Goal: Task Accomplishment & Management: Complete application form

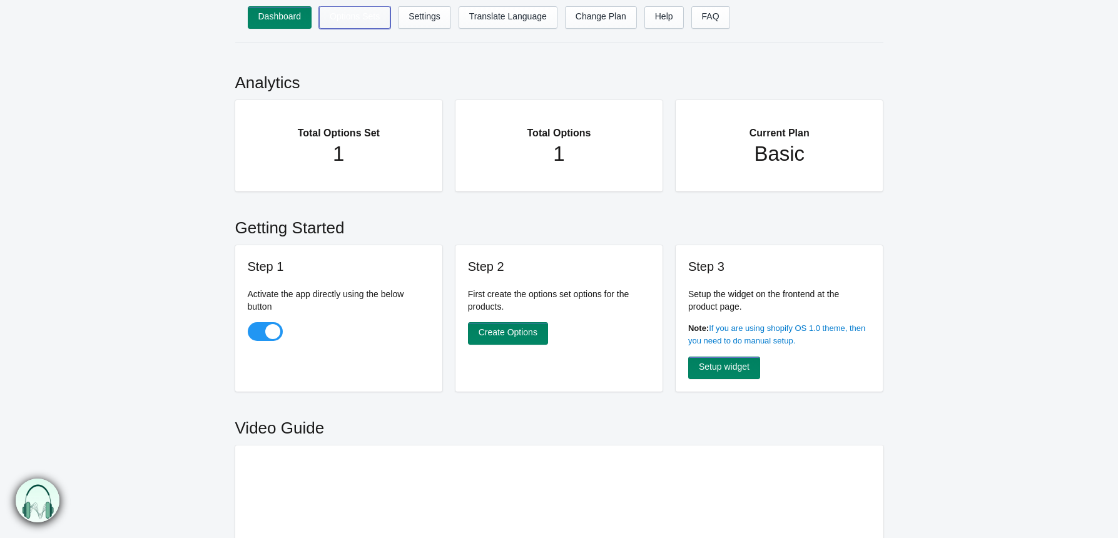
click at [361, 22] on link "Options Sets" at bounding box center [354, 17] width 71 height 23
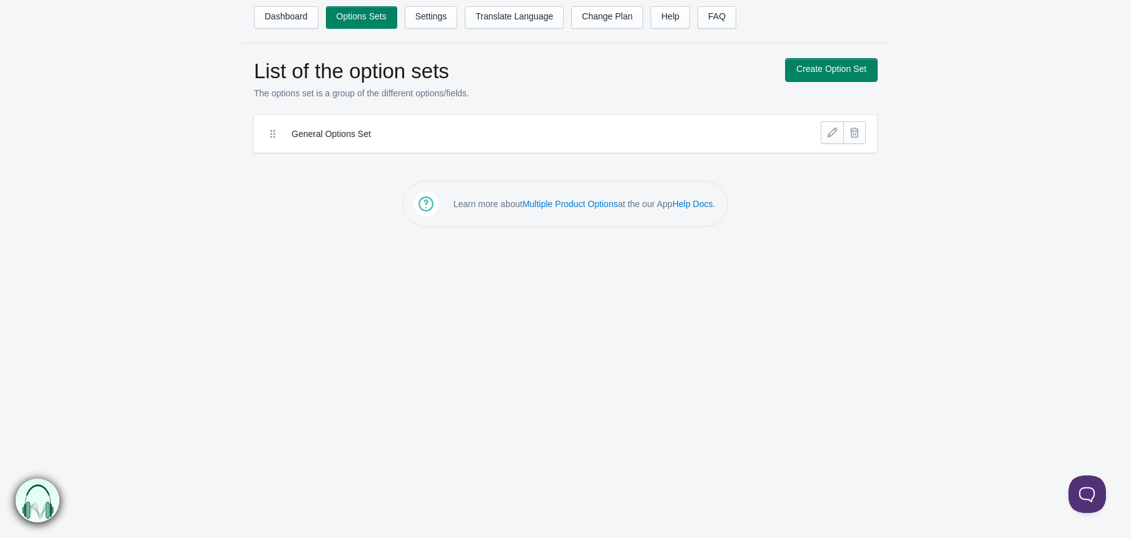
click at [829, 75] on link "Create Option Set" at bounding box center [831, 70] width 91 height 23
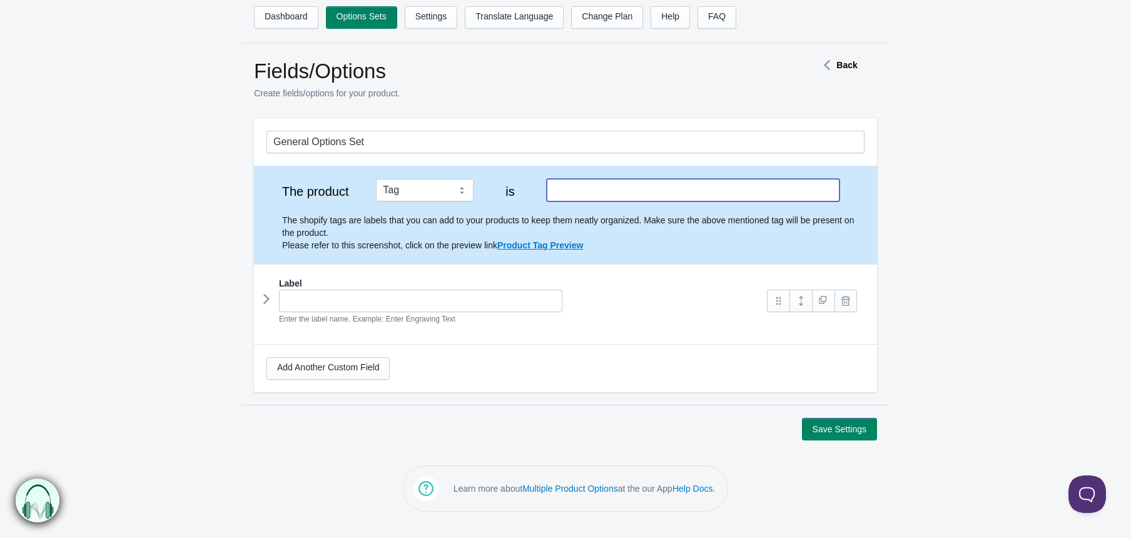
click at [589, 188] on input "text" at bounding box center [693, 190] width 293 height 23
type input "metalcolor"
click at [396, 310] on input "text" at bounding box center [420, 301] width 283 height 23
type input "Metal ColO"
type input "metal-colo"
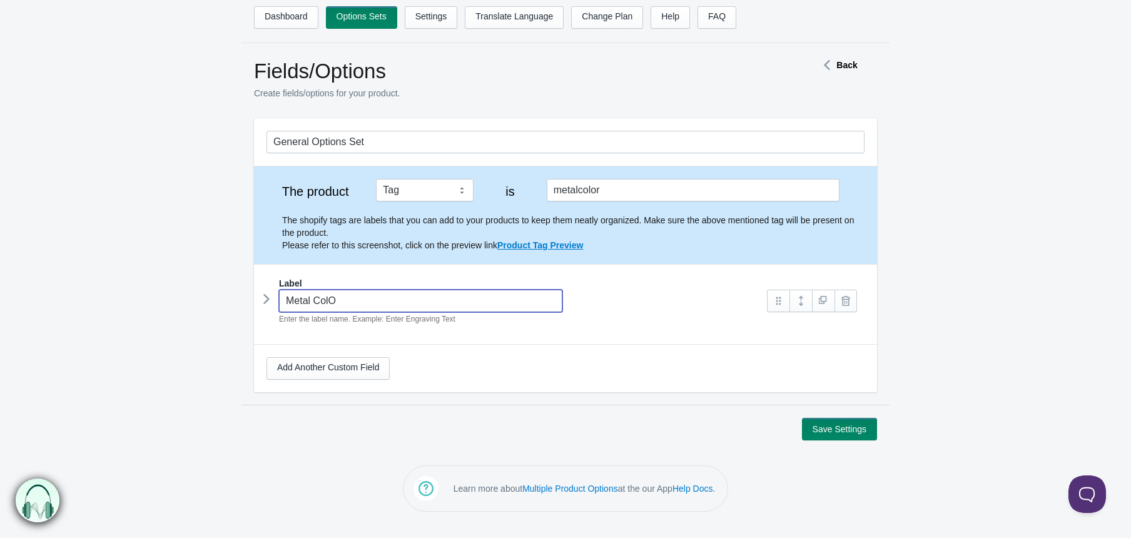
type input "Metal Col"
type input "metal-col"
type input "Metal Colo"
type input "metal-colo"
type input "Metal Color"
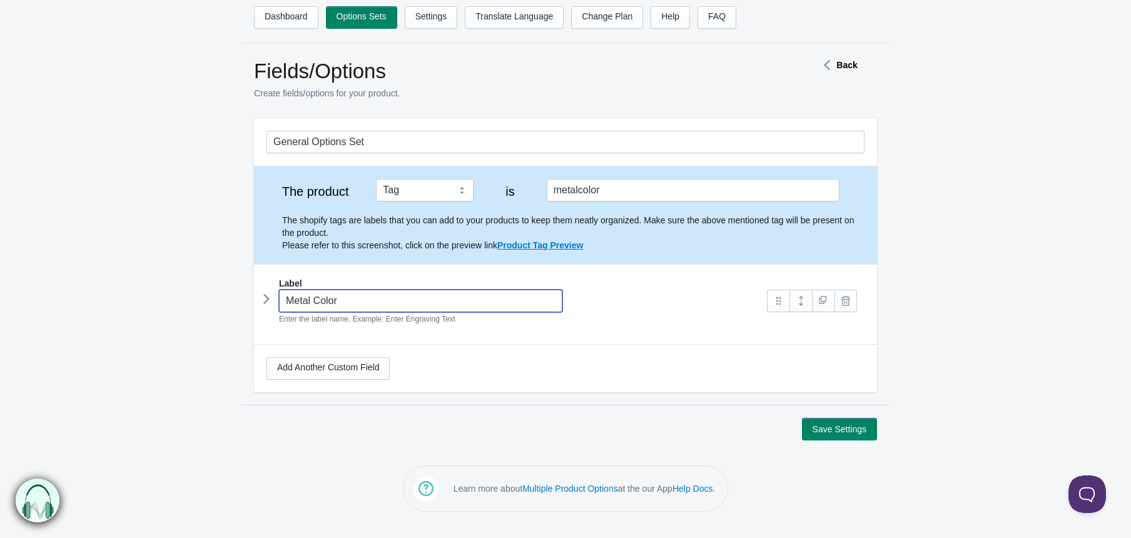
type input "metal-color"
type input "Metal Colors"
type input "metal-colors"
click at [267, 303] on icon at bounding box center [267, 299] width 0 height 19
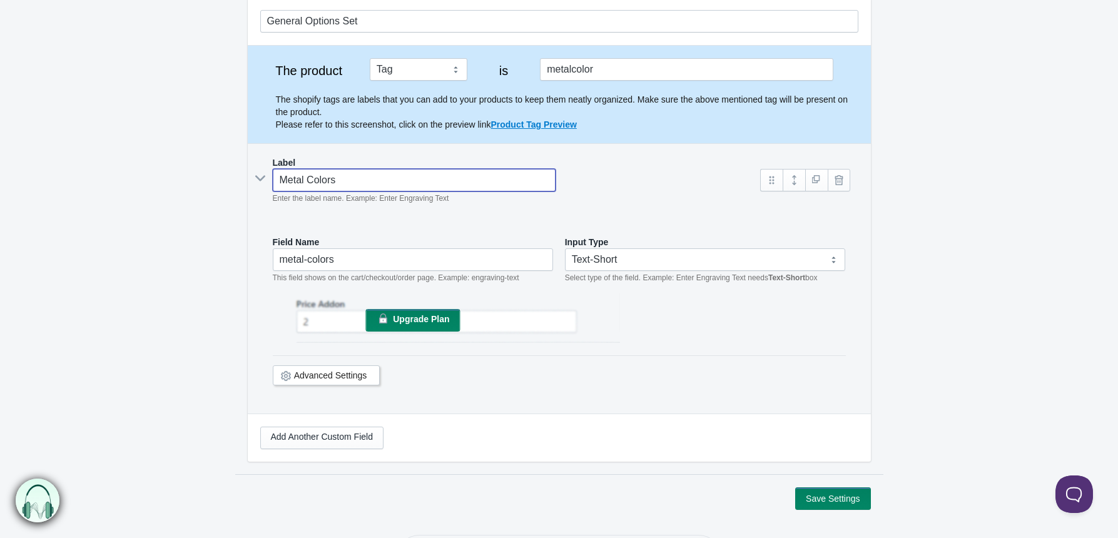
scroll to position [122, 0]
type input "Metal Colors"
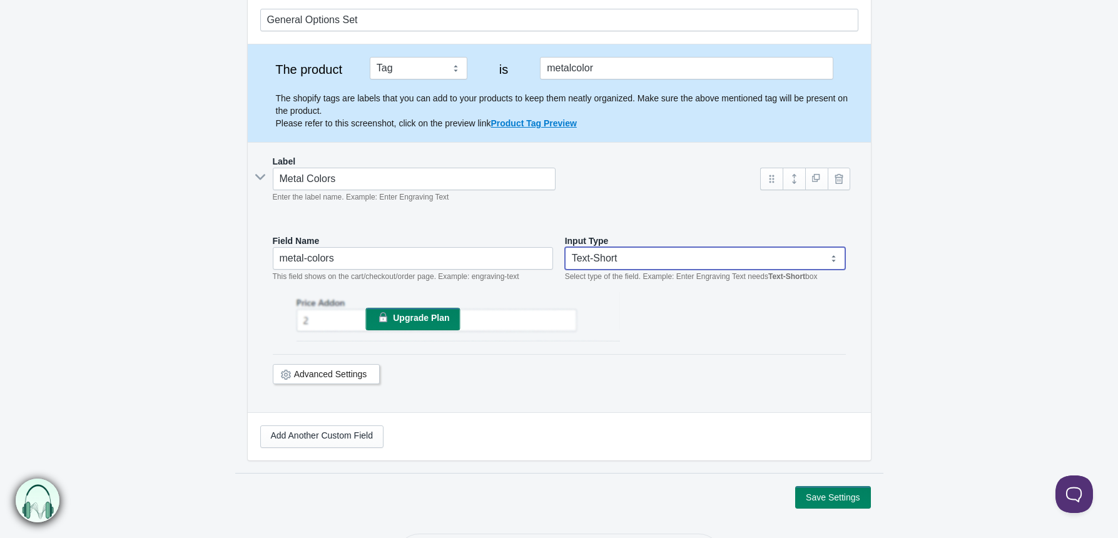
click at [591, 255] on select "Text-Short Text-Long Radio button Drop-down select Image Checkbox Datepicker" at bounding box center [705, 258] width 281 height 23
select select "4"
click at [565, 247] on select "Text-Short Text-Long Radio button Drop-down select Image Checkbox Datepicker" at bounding box center [705, 258] width 281 height 23
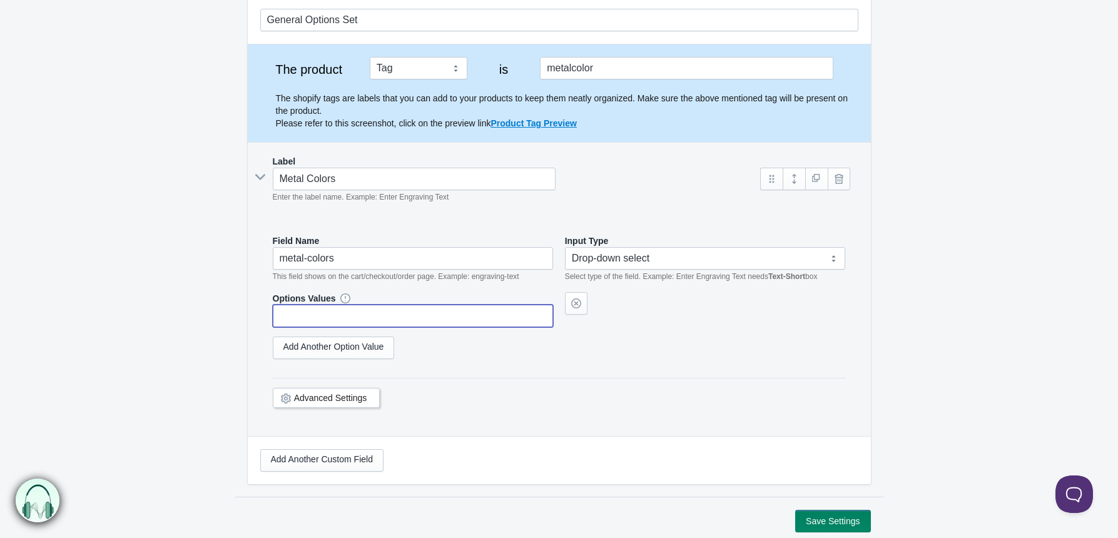
click at [313, 320] on input "text" at bounding box center [413, 316] width 281 height 23
click at [313, 355] on link "Add Another Option Value" at bounding box center [334, 348] width 122 height 23
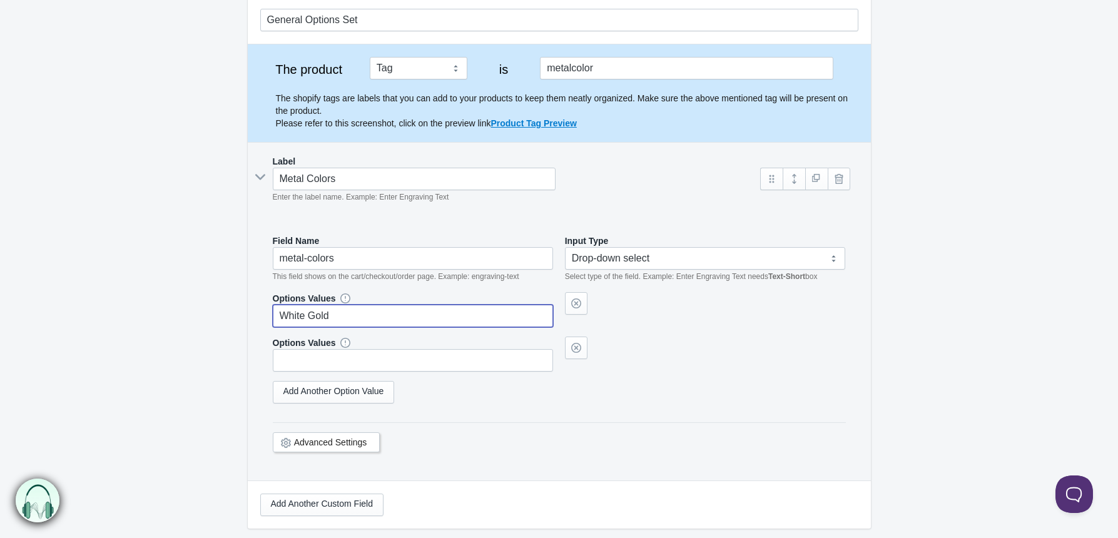
type input "White Gold"
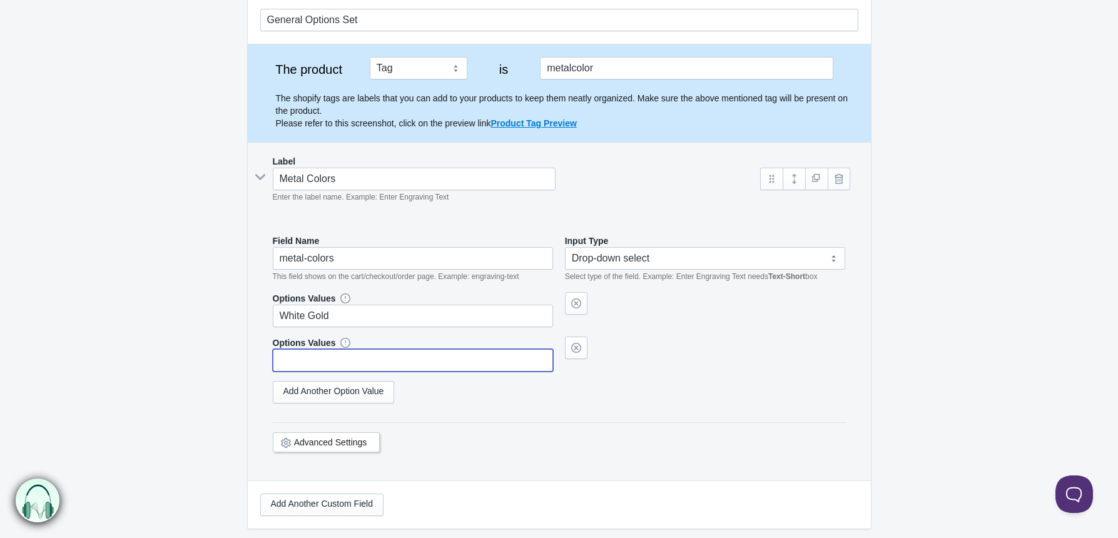
click at [314, 356] on input "text" at bounding box center [413, 360] width 281 height 23
click at [316, 399] on link "Add Another Option Value" at bounding box center [334, 392] width 122 height 23
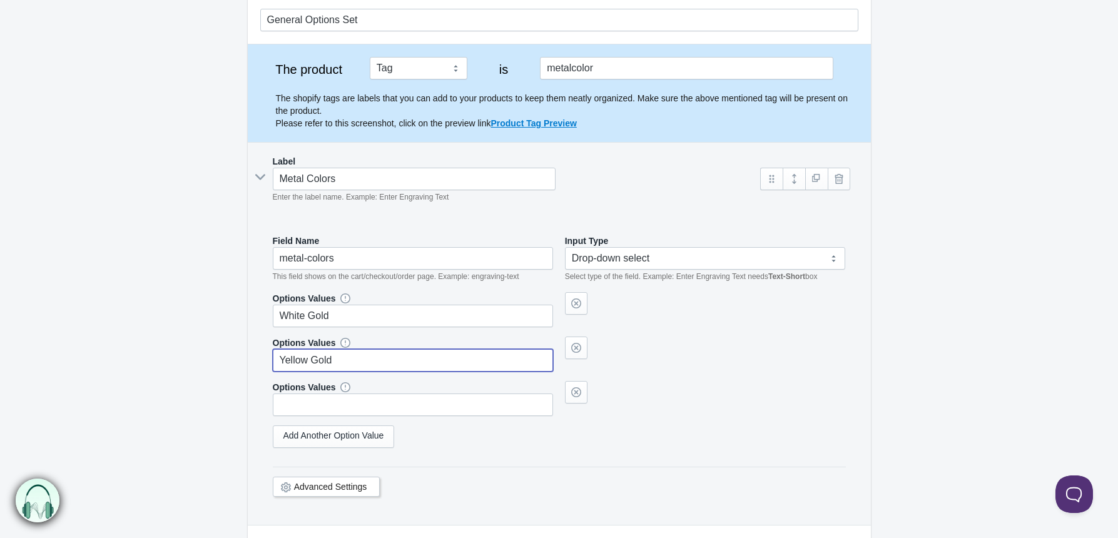
type input "Yellow Gold"
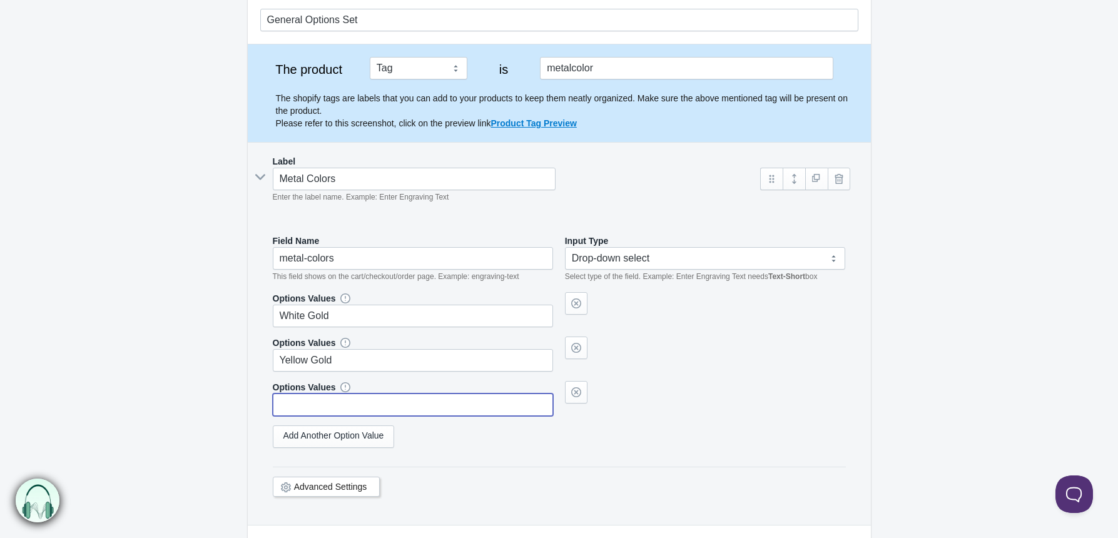
click at [319, 412] on input "text" at bounding box center [413, 405] width 281 height 23
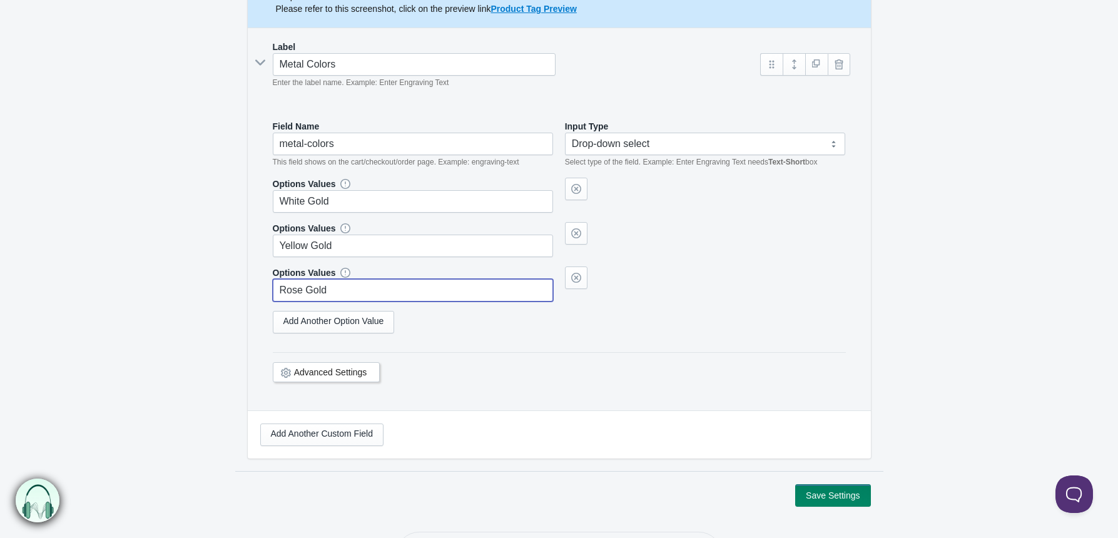
type input "Rose Gold"
click at [837, 496] on button "Save Settings" at bounding box center [832, 495] width 75 height 23
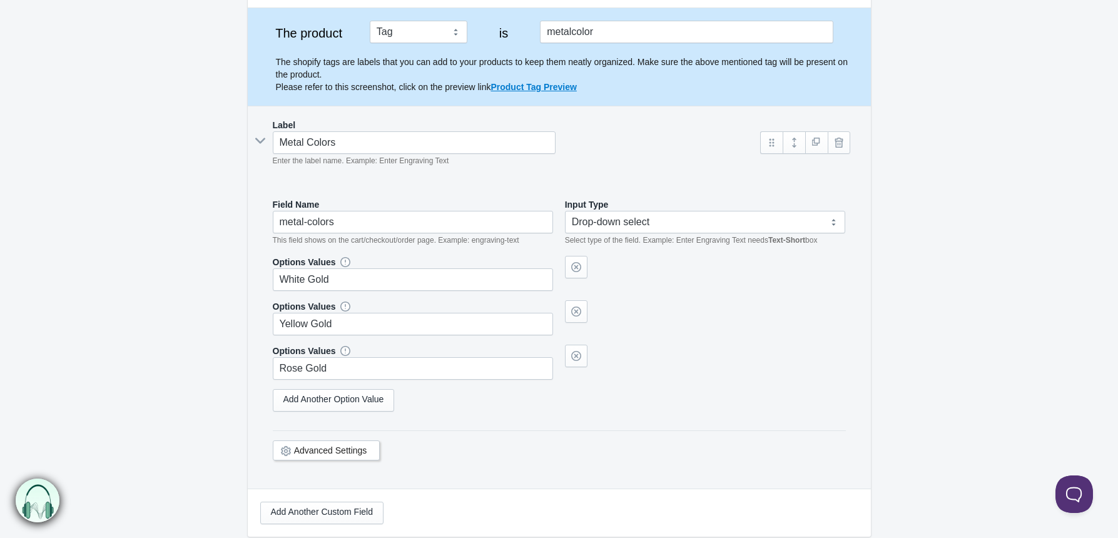
scroll to position [163, 0]
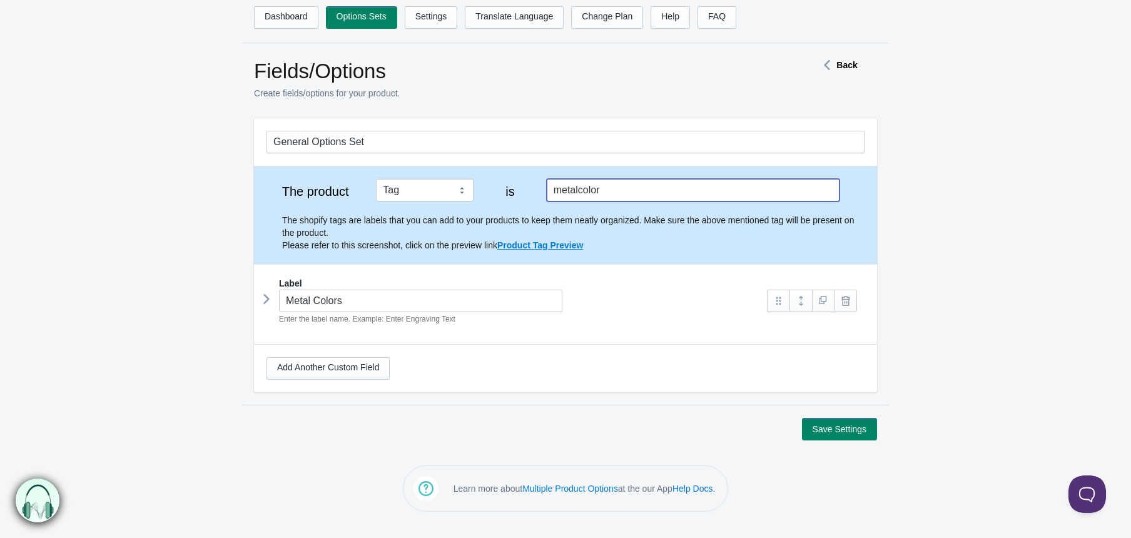
click at [649, 191] on input "metalcolor" at bounding box center [693, 190] width 293 height 23
